Goal: Task Accomplishment & Management: Manage account settings

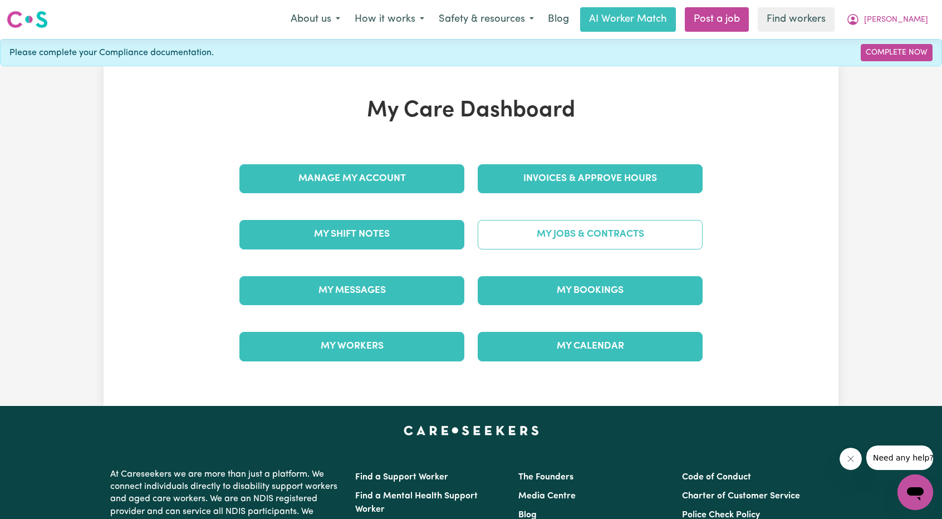
click at [511, 220] on link "My Jobs & Contracts" at bounding box center [590, 234] width 225 height 29
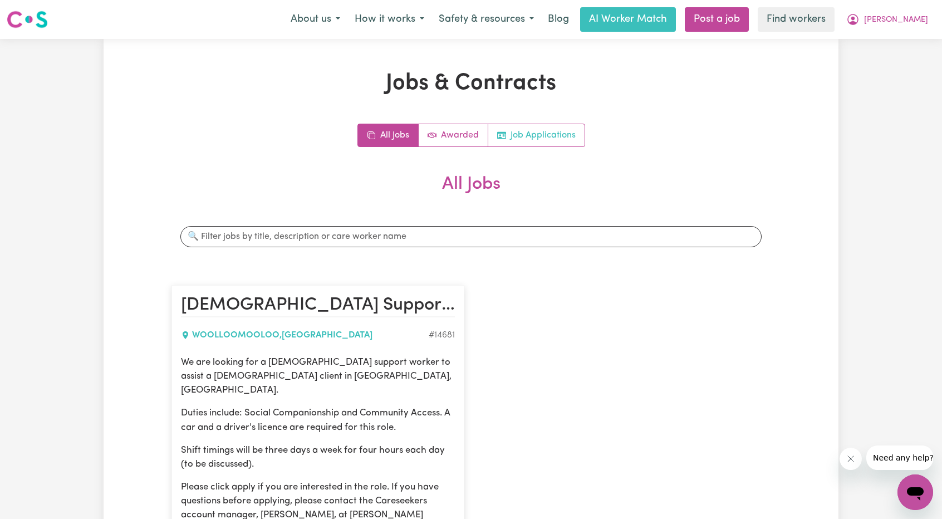
click at [533, 137] on link "Job Applications" at bounding box center [536, 135] width 96 height 22
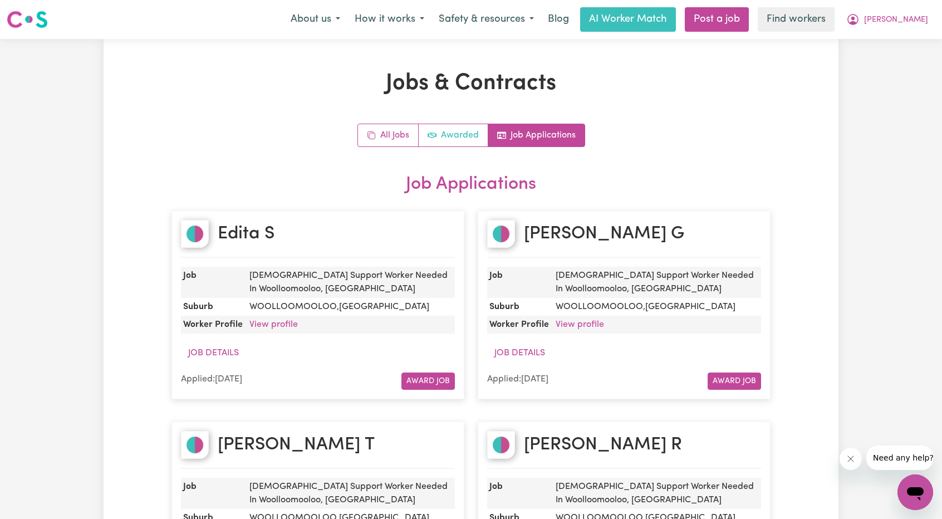
click at [475, 135] on link "Awarded" at bounding box center [454, 135] width 70 height 22
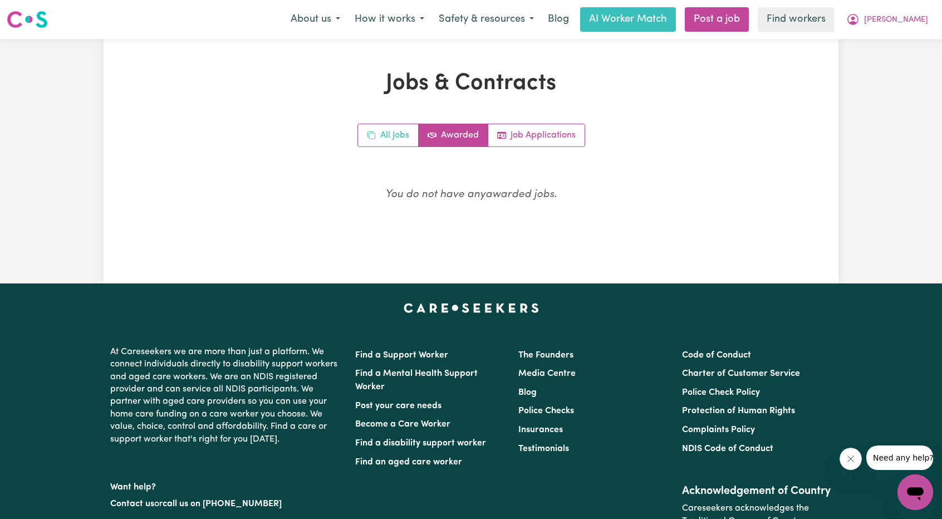
click at [393, 132] on link "All Jobs" at bounding box center [388, 135] width 61 height 22
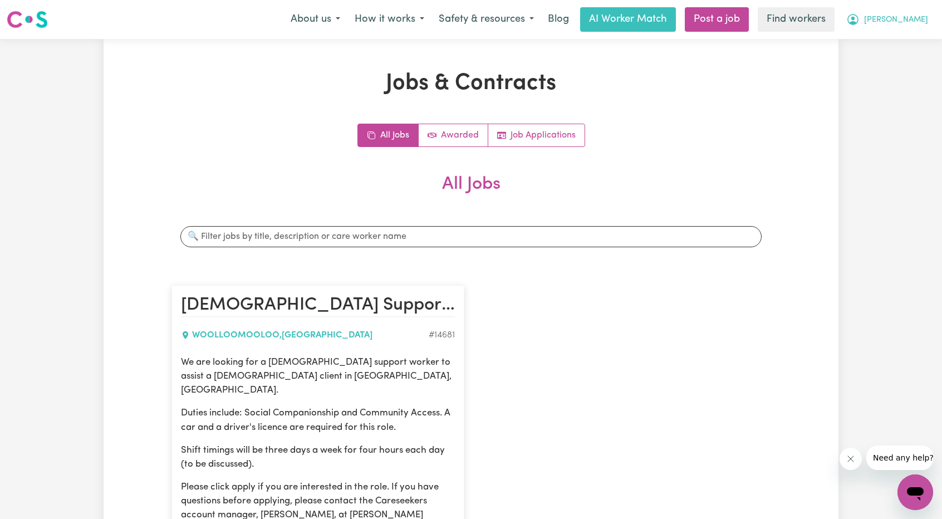
click at [925, 16] on span "[PERSON_NAME]" at bounding box center [896, 20] width 64 height 12
click at [882, 64] on link "Logout" at bounding box center [890, 63] width 88 height 21
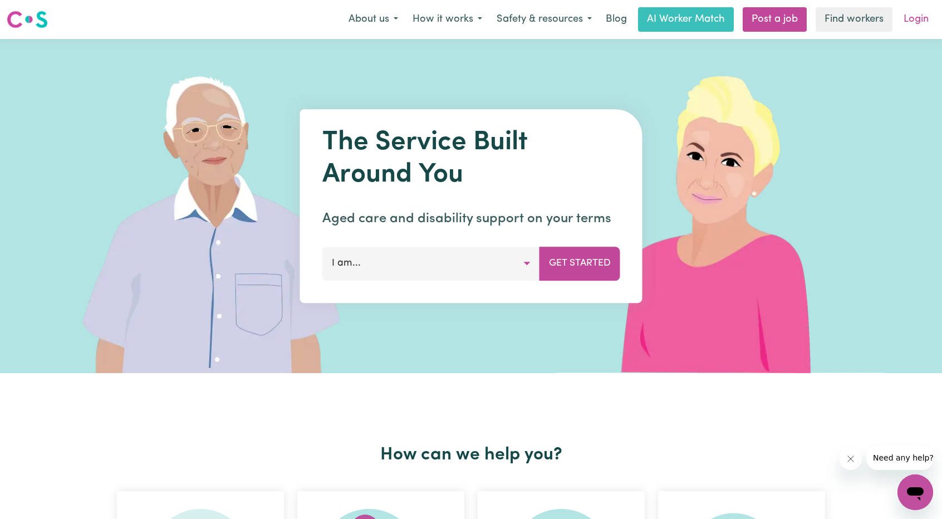
click at [902, 23] on link "Login" at bounding box center [916, 19] width 38 height 24
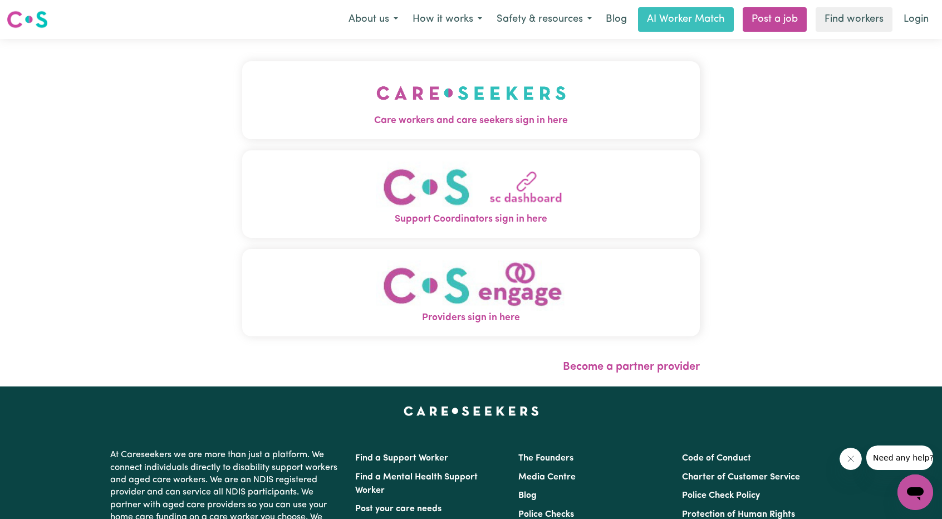
click at [453, 110] on img "Care workers and care seekers sign in here" at bounding box center [471, 92] width 190 height 41
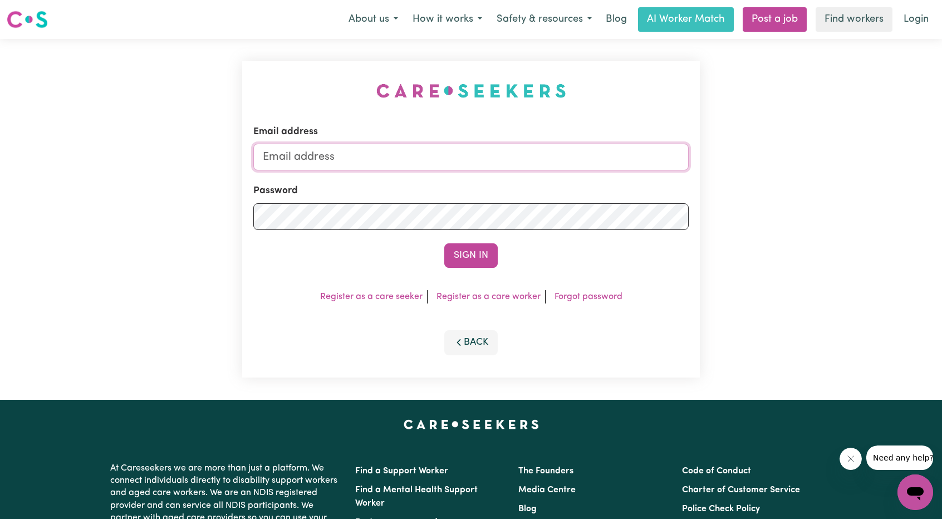
click at [481, 165] on input "Email address" at bounding box center [470, 157] width 435 height 27
drag, startPoint x: 322, startPoint y: 159, endPoint x: 515, endPoint y: 163, distance: 193.7
click at [515, 163] on input "[EMAIL_ADDRESS][PERSON_NAME][DOMAIN_NAME]" at bounding box center [470, 157] width 435 height 27
type input "superuser~[EMAIL_ADDRESS][DOMAIN_NAME]"
click at [464, 251] on button "Sign In" at bounding box center [470, 255] width 53 height 24
